Goal: Find specific page/section: Find specific page/section

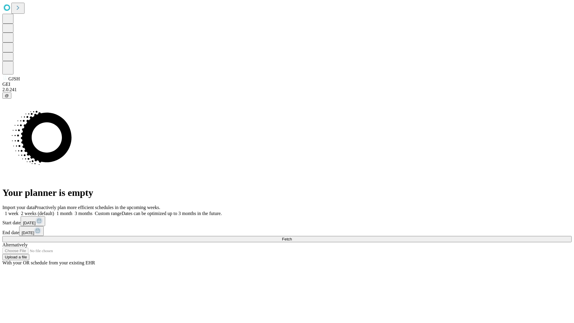
click at [292, 237] on span "Fetch" at bounding box center [287, 239] width 10 height 4
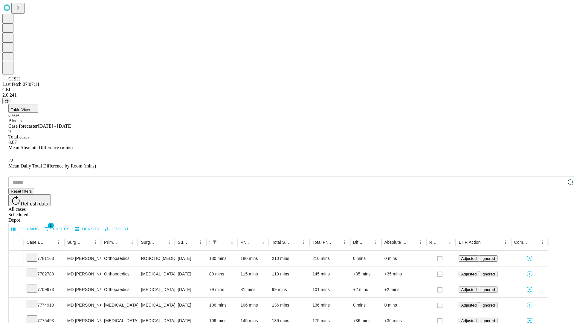
click at [35, 254] on icon at bounding box center [32, 257] width 6 height 6
